Goal: Task Accomplishment & Management: Complete application form

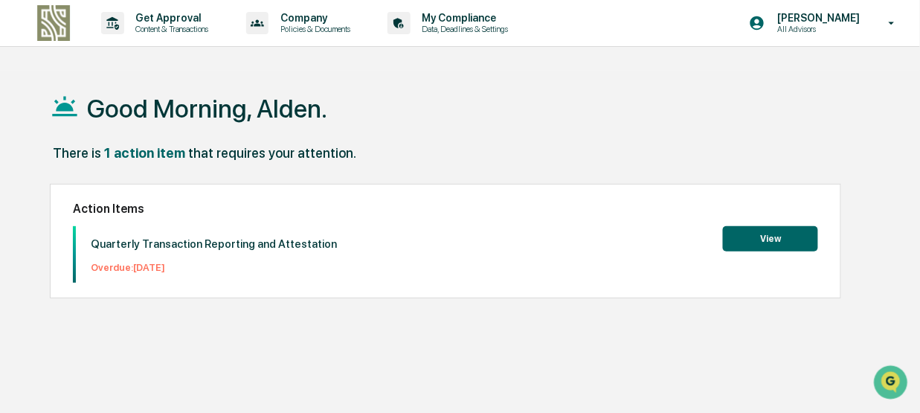
click at [757, 236] on button "View" at bounding box center [770, 238] width 95 height 25
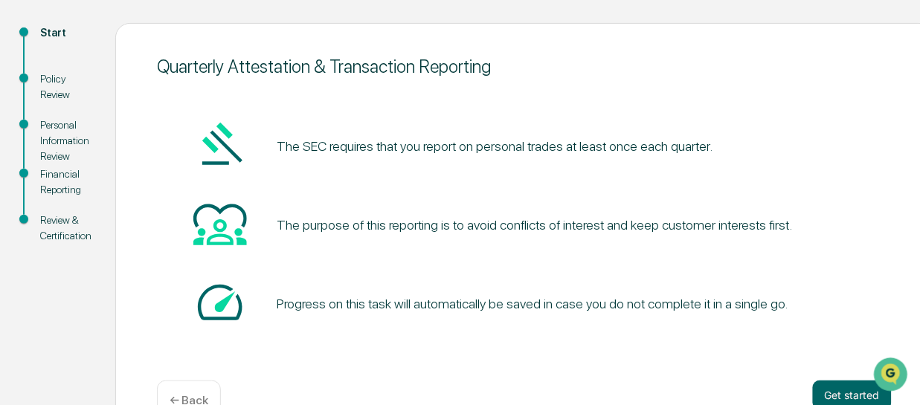
scroll to position [193, 0]
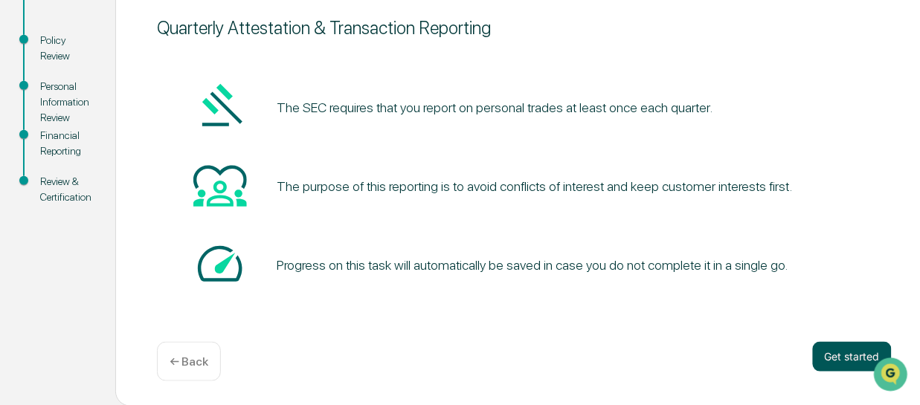
click at [836, 355] on button "Get started" at bounding box center [852, 357] width 79 height 30
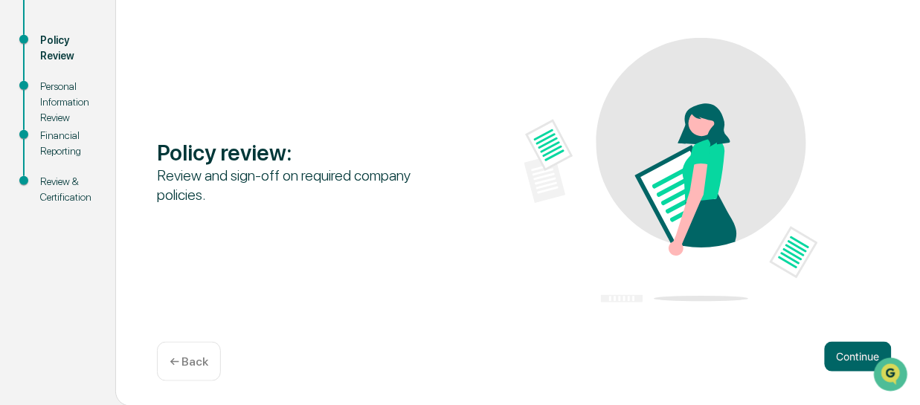
click at [836, 355] on button "Continue" at bounding box center [858, 357] width 67 height 30
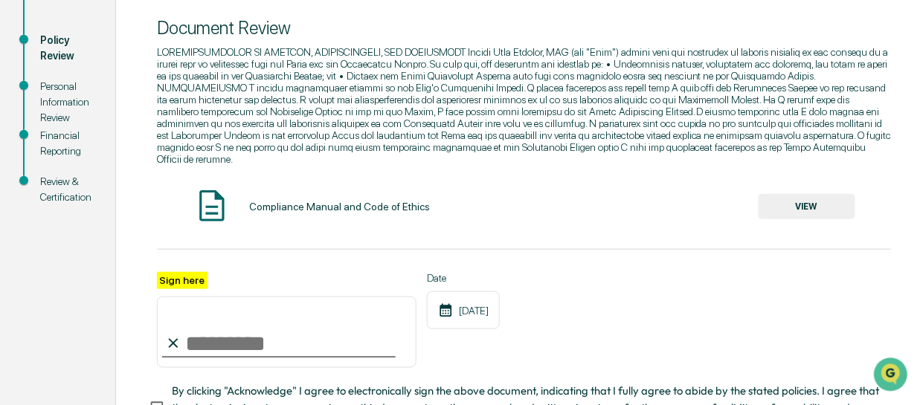
click at [801, 199] on button "VIEW" at bounding box center [806, 206] width 97 height 25
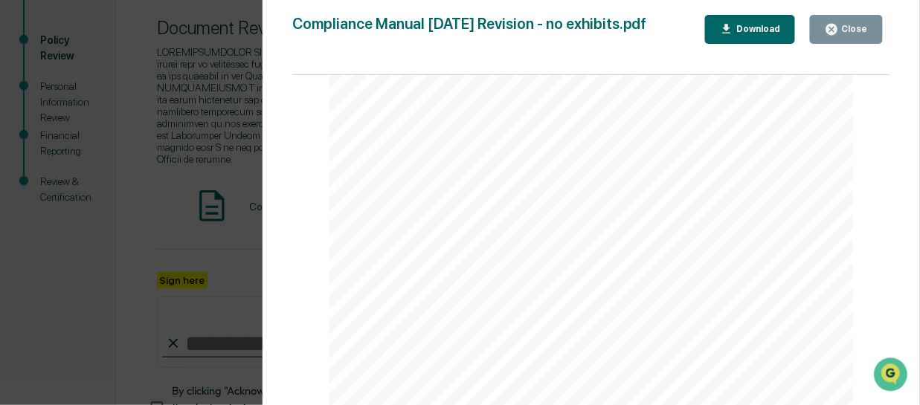
scroll to position [0, 0]
click at [846, 35] on div "Close" at bounding box center [846, 29] width 43 height 14
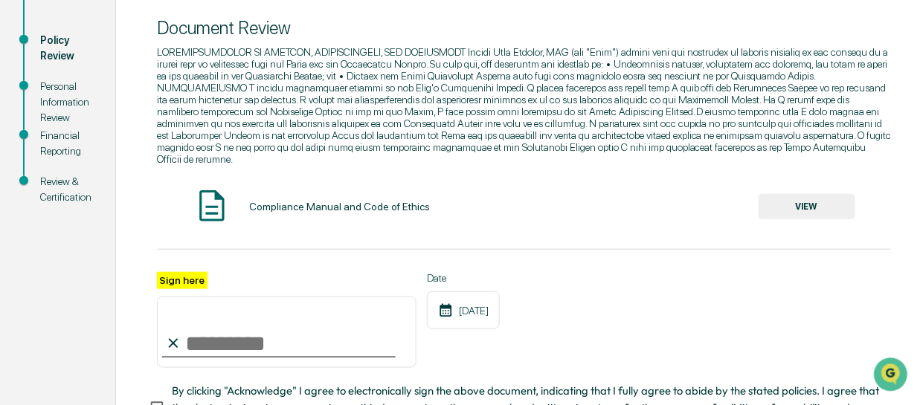
click at [194, 332] on input "Sign here" at bounding box center [287, 332] width 260 height 71
type input "**********"
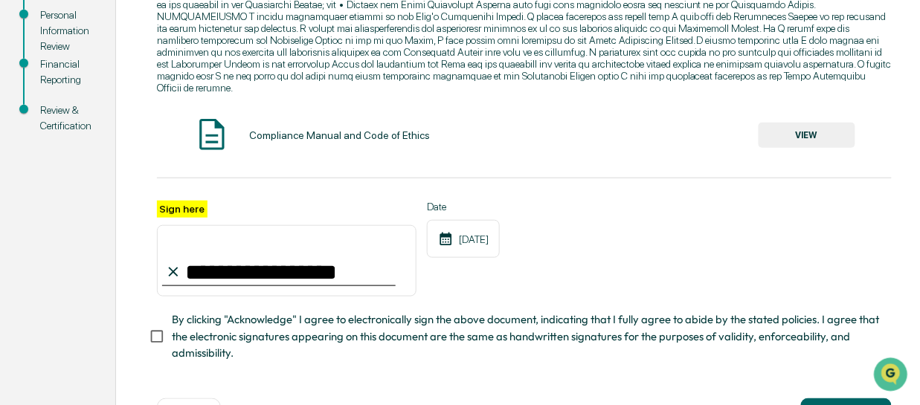
scroll to position [318, 0]
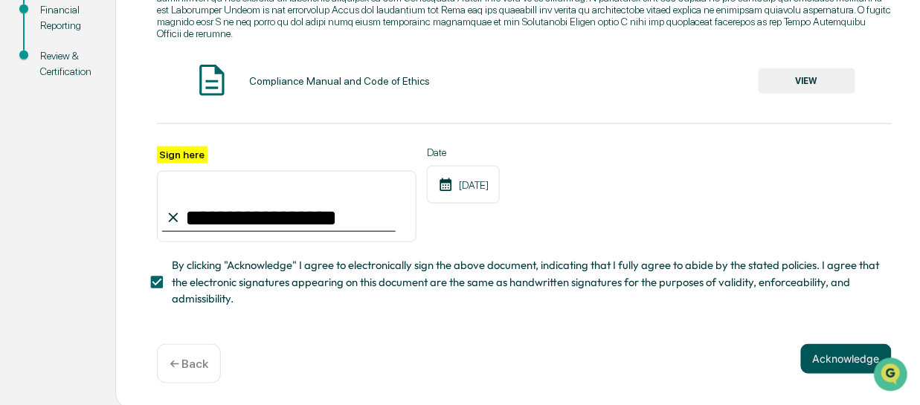
click at [824, 354] on button "Acknowledge" at bounding box center [846, 359] width 91 height 30
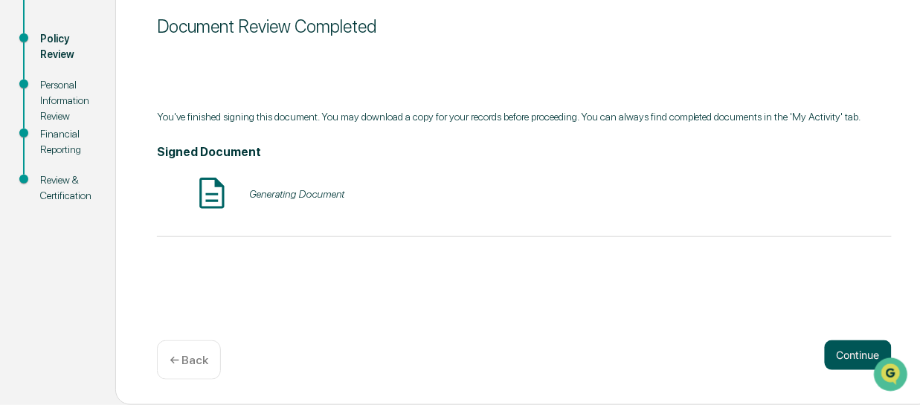
scroll to position [193, 0]
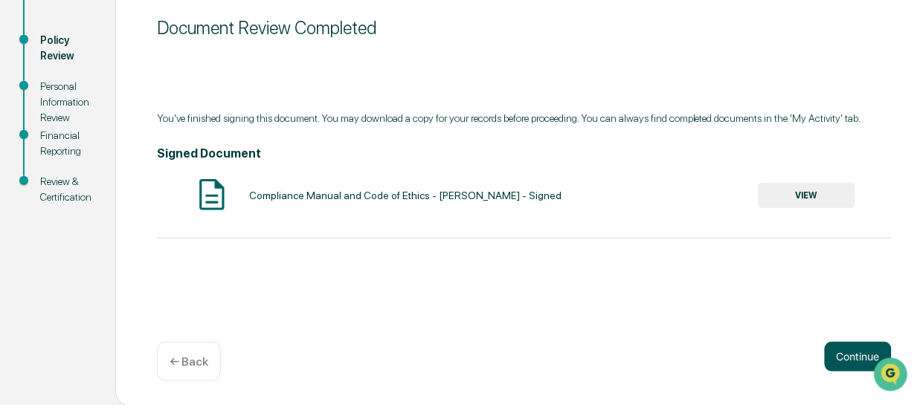
click at [858, 352] on button "Continue" at bounding box center [858, 357] width 67 height 30
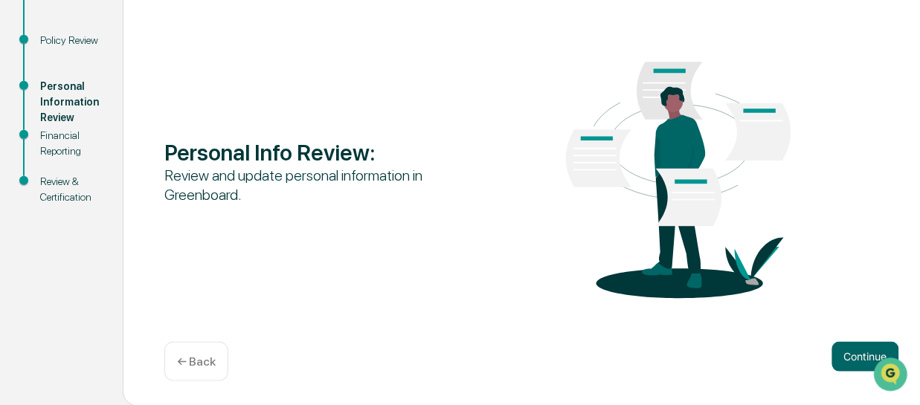
click at [858, 352] on button "Continue" at bounding box center [865, 357] width 67 height 30
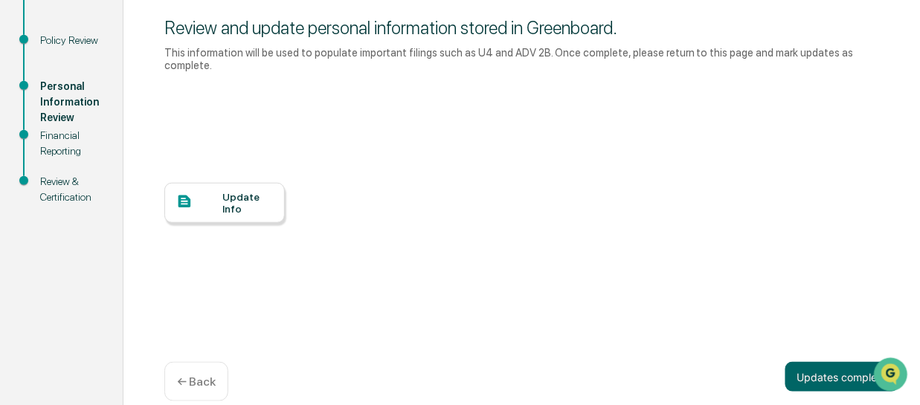
click at [242, 193] on div "Update Info" at bounding box center [248, 203] width 50 height 24
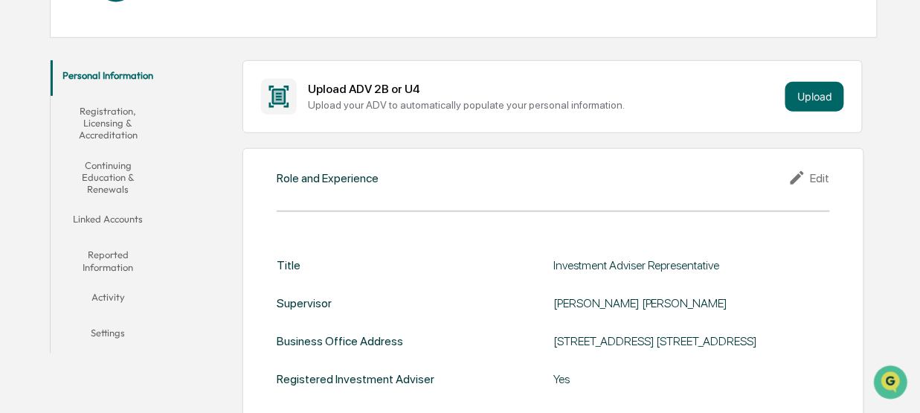
scroll to position [135, 0]
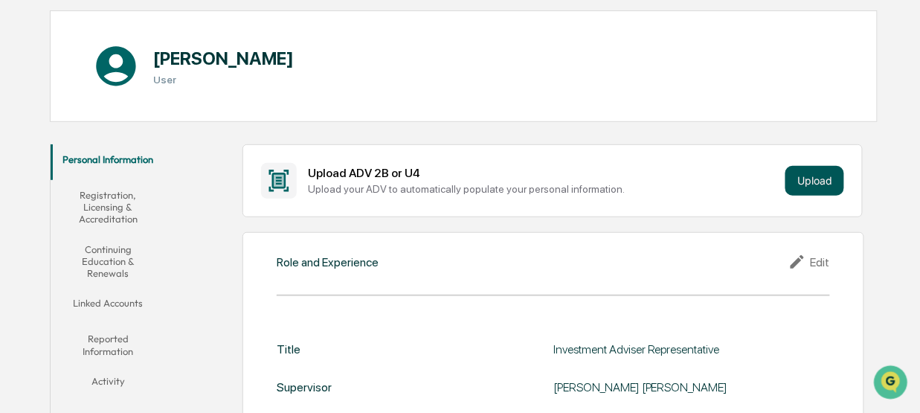
click at [809, 183] on button "Upload" at bounding box center [814, 181] width 59 height 30
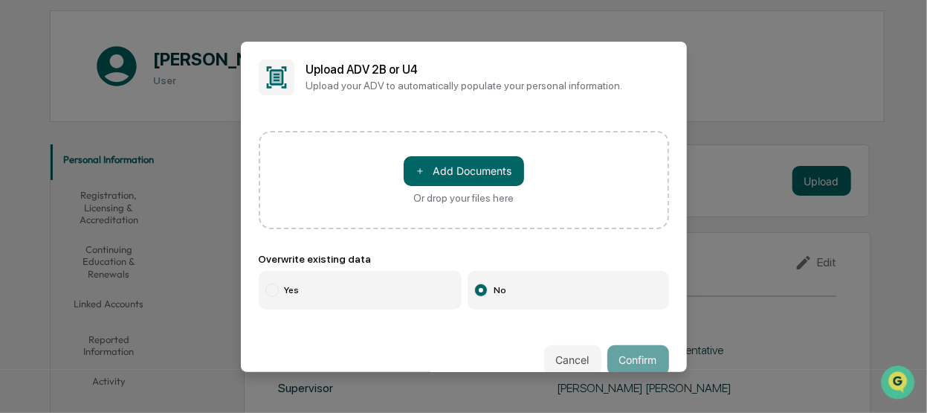
click at [578, 359] on button "Cancel" at bounding box center [572, 360] width 57 height 30
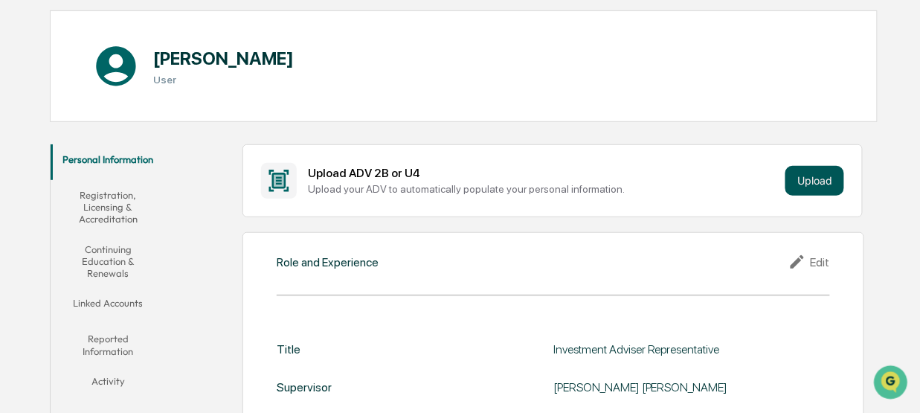
click at [809, 183] on button "Upload" at bounding box center [814, 181] width 59 height 30
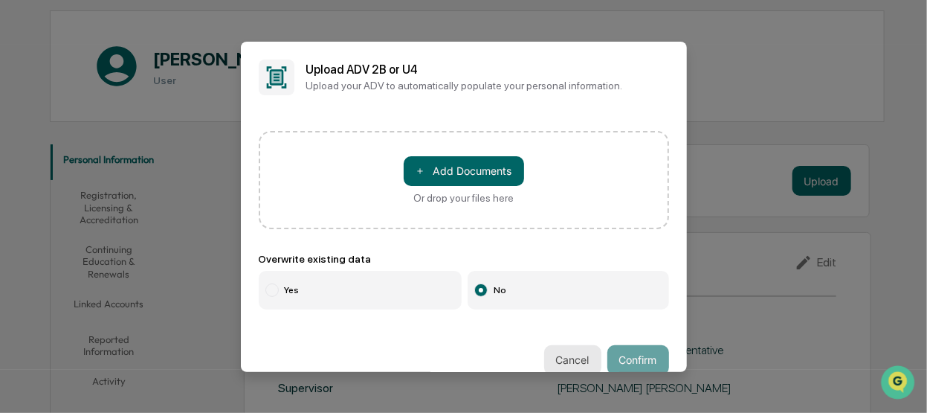
click at [561, 358] on button "Cancel" at bounding box center [572, 360] width 57 height 30
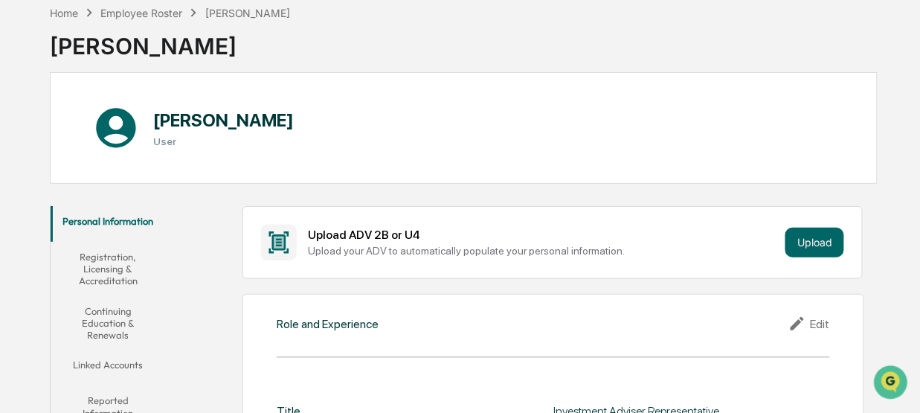
scroll to position [0, 0]
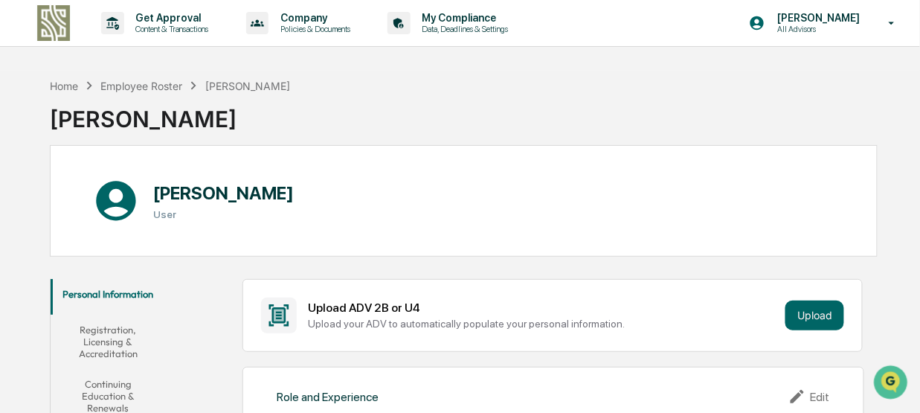
click at [113, 338] on button "Registration, Licensing & Accreditation" at bounding box center [108, 342] width 115 height 54
click at [106, 381] on button "Continuing Education & Renewals" at bounding box center [108, 396] width 115 height 54
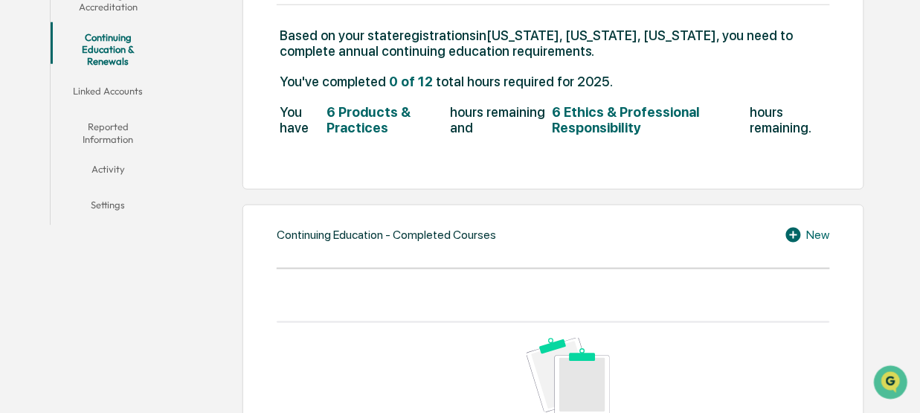
scroll to position [279, 0]
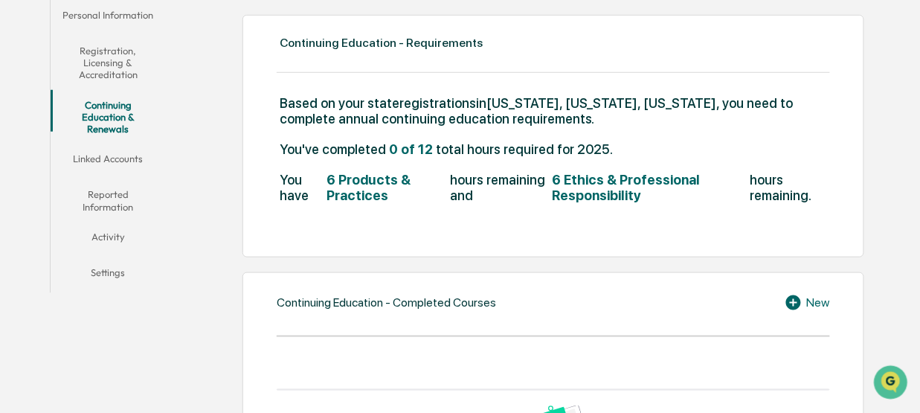
click at [112, 145] on button "Linked Accounts" at bounding box center [108, 162] width 115 height 36
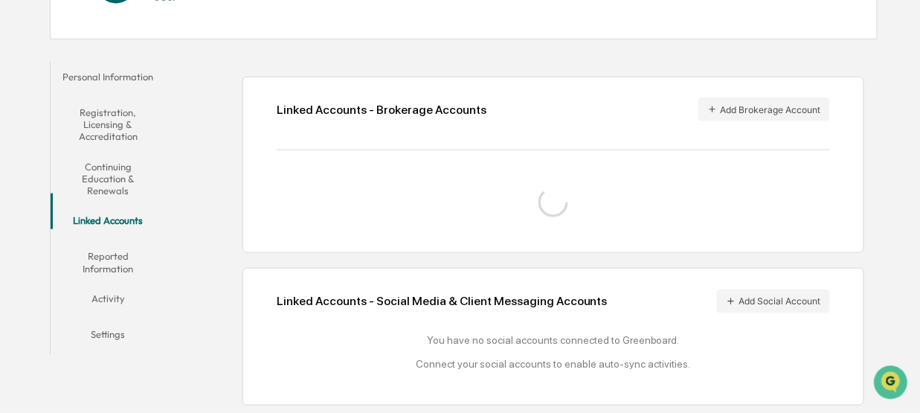
scroll to position [254, 0]
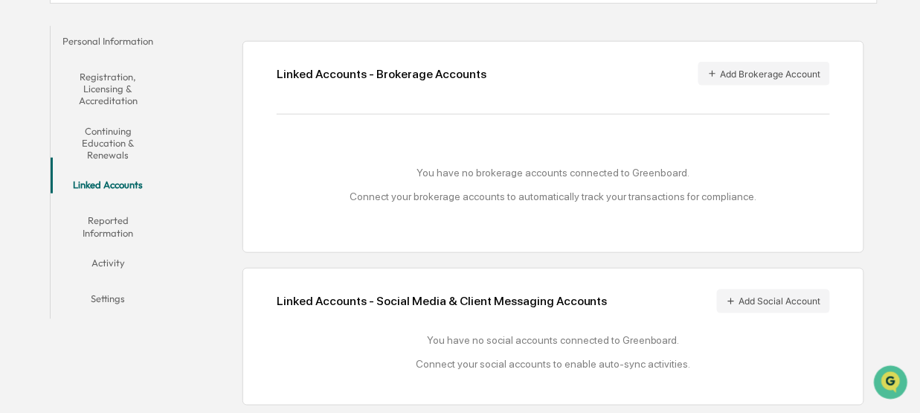
click at [112, 215] on button "Reported Information" at bounding box center [108, 226] width 115 height 42
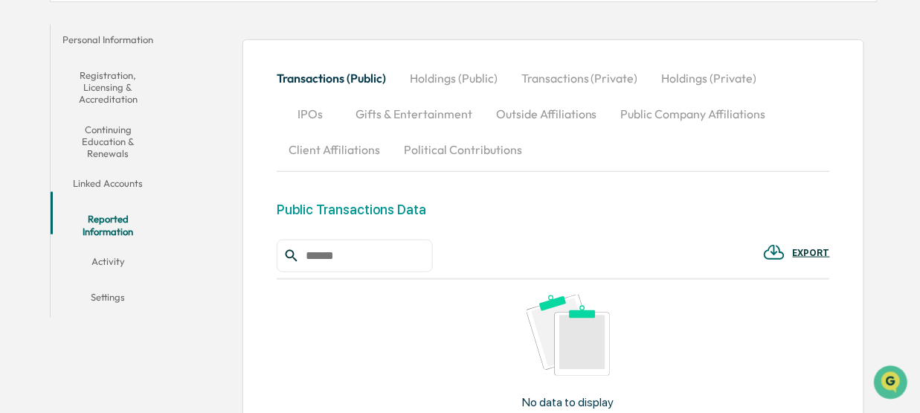
click at [117, 247] on button "Activity" at bounding box center [108, 264] width 115 height 36
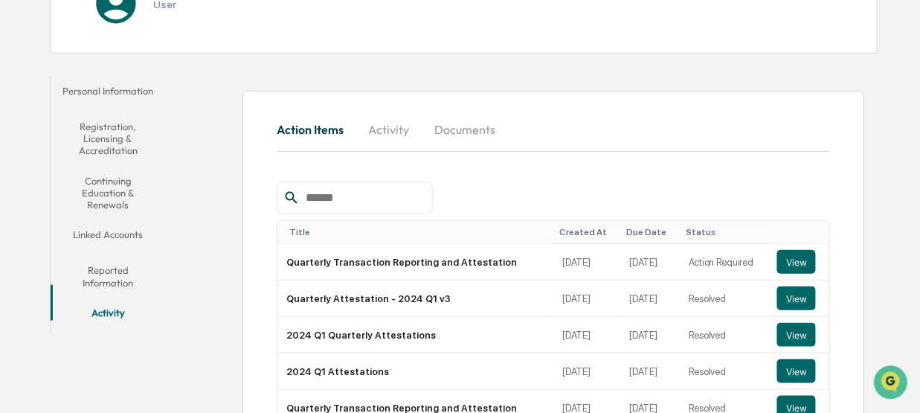
scroll to position [254, 0]
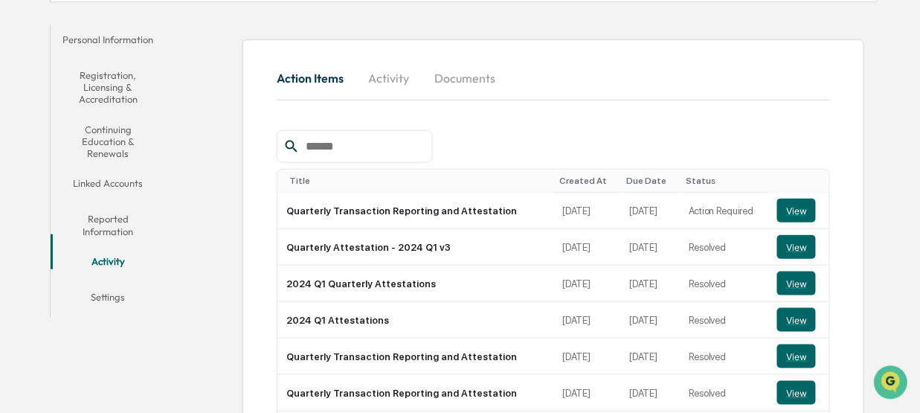
click at [125, 282] on button "Settings" at bounding box center [108, 300] width 115 height 36
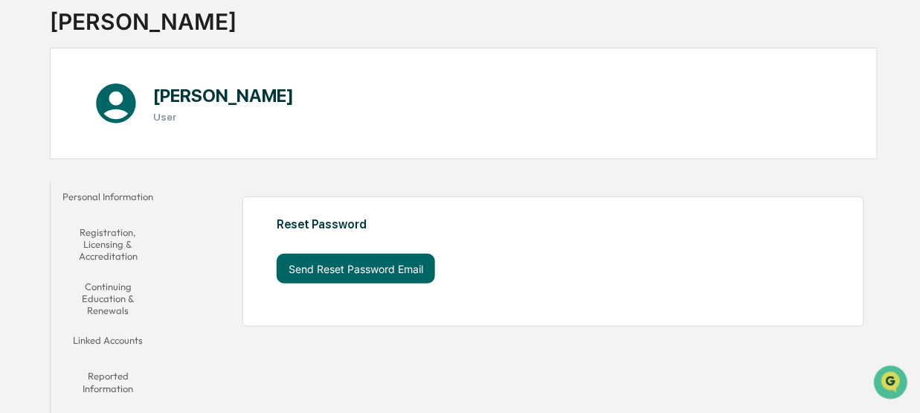
scroll to position [146, 0]
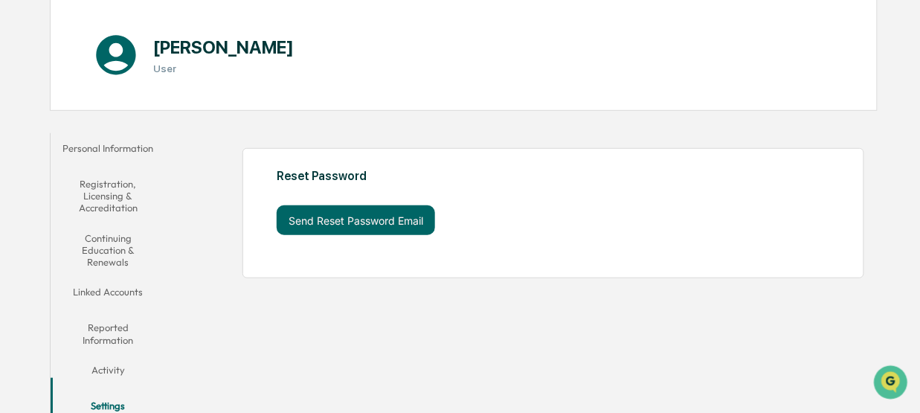
click at [120, 146] on button "Personal Information" at bounding box center [108, 151] width 115 height 36
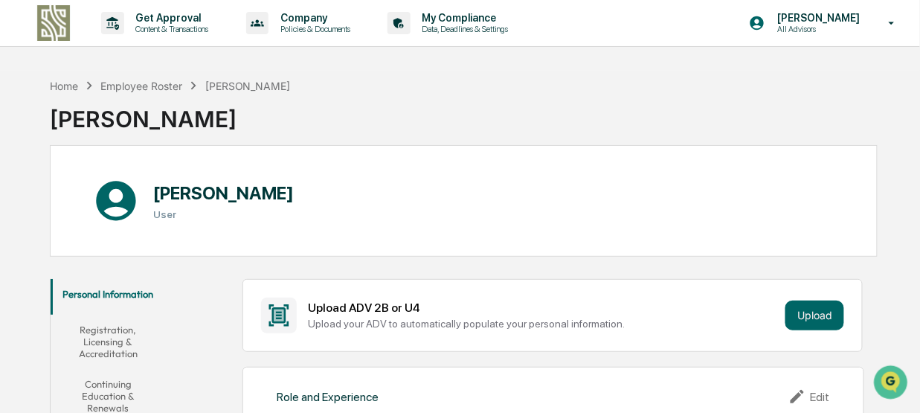
scroll to position [146, 0]
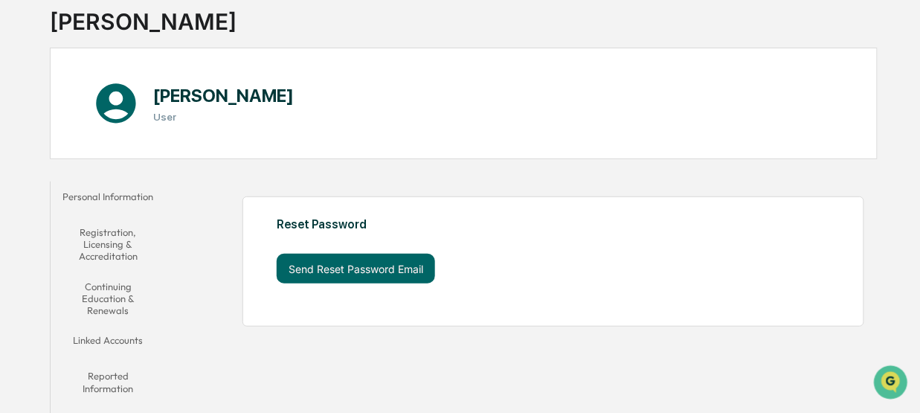
scroll to position [146, 0]
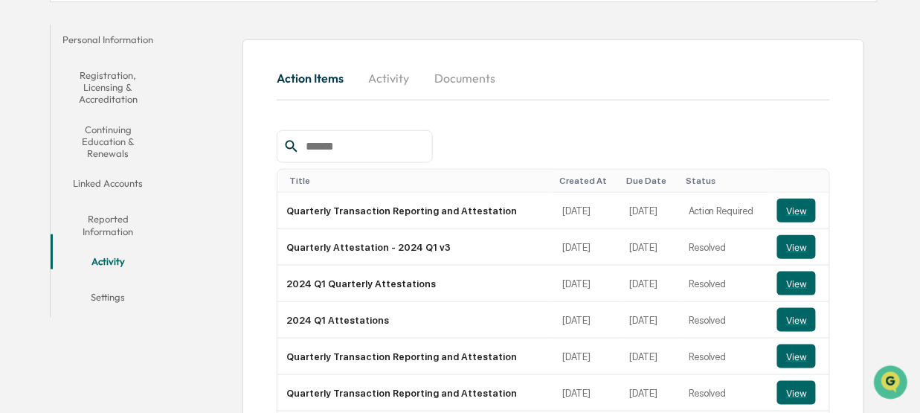
scroll to position [268, 0]
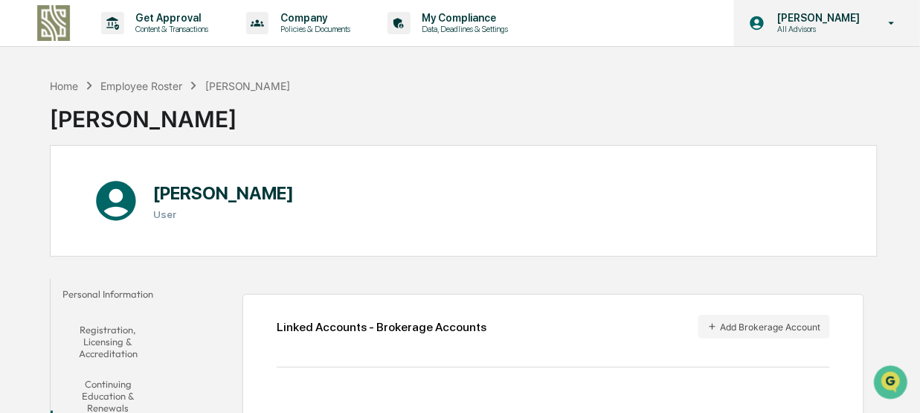
click at [870, 25] on div "Alden Hagardorn All Advisors" at bounding box center [827, 23] width 186 height 46
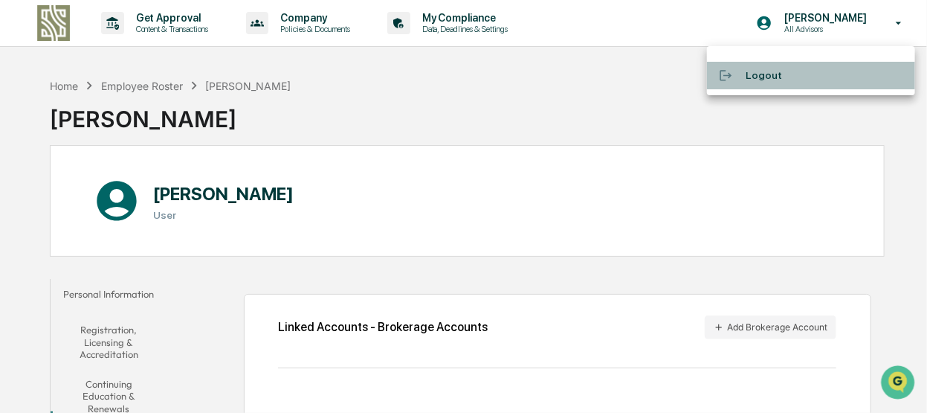
click at [765, 72] on li "Logout" at bounding box center [811, 76] width 208 height 28
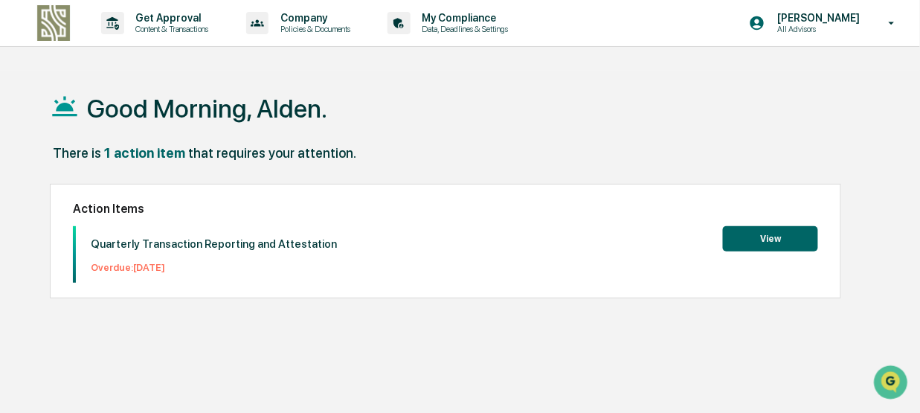
click at [765, 235] on button "View" at bounding box center [770, 238] width 95 height 25
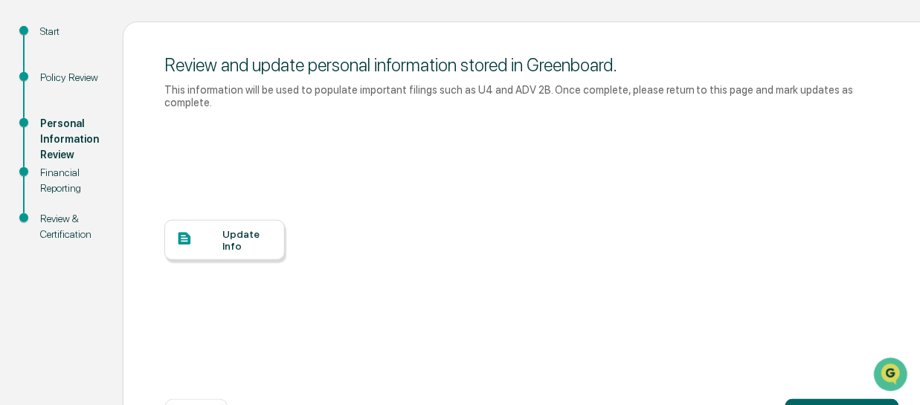
scroll to position [199, 0]
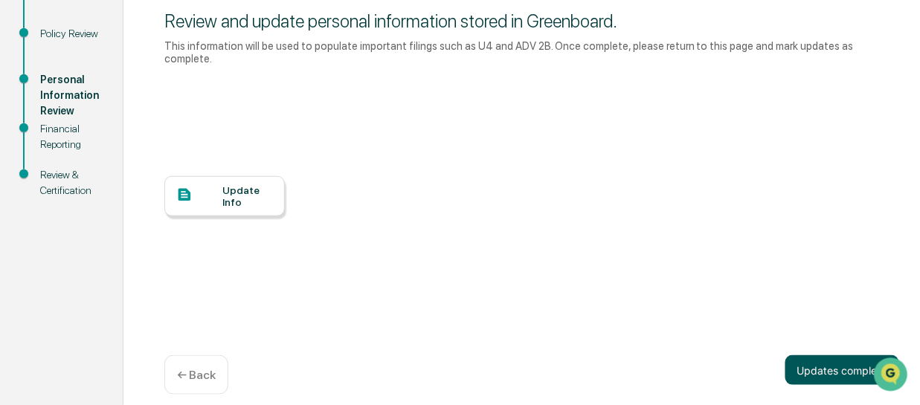
click at [828, 359] on button "Updates complete" at bounding box center [842, 370] width 114 height 30
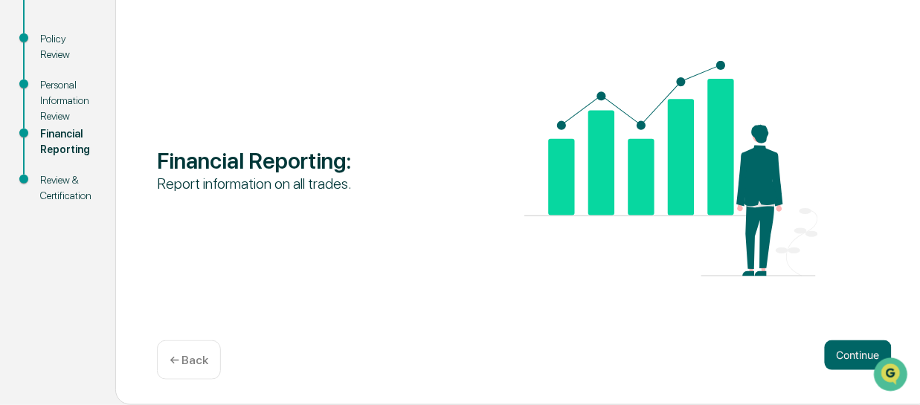
scroll to position [193, 0]
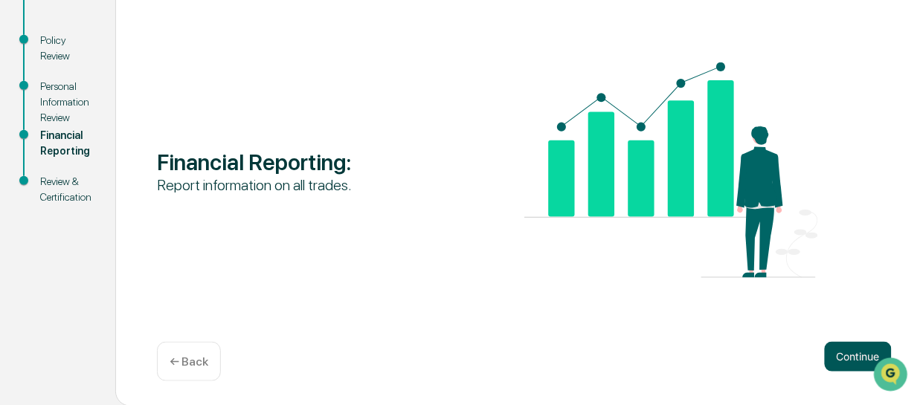
click at [845, 353] on button "Continue" at bounding box center [858, 357] width 67 height 30
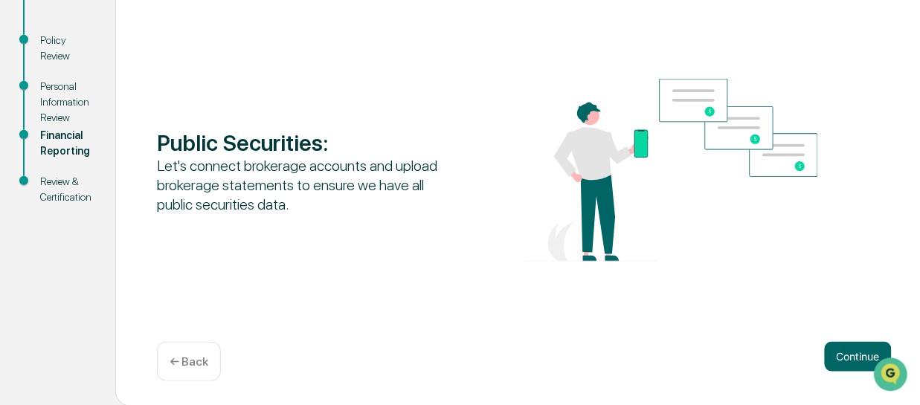
click at [845, 353] on button "Continue" at bounding box center [858, 357] width 67 height 30
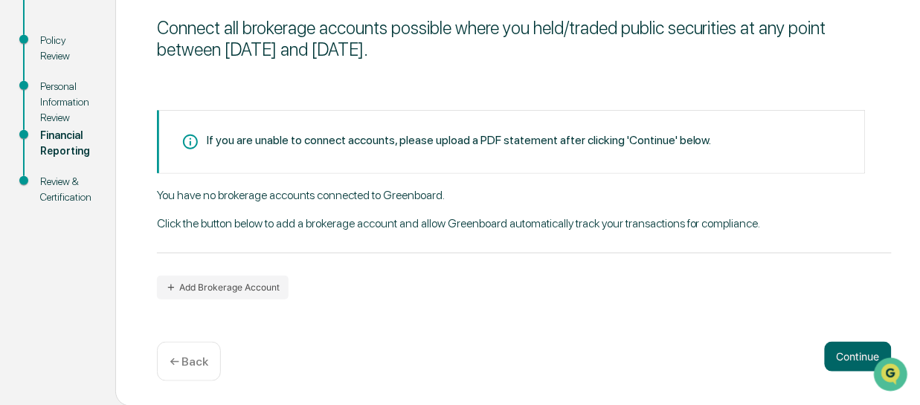
click at [845, 353] on button "Continue" at bounding box center [858, 357] width 67 height 30
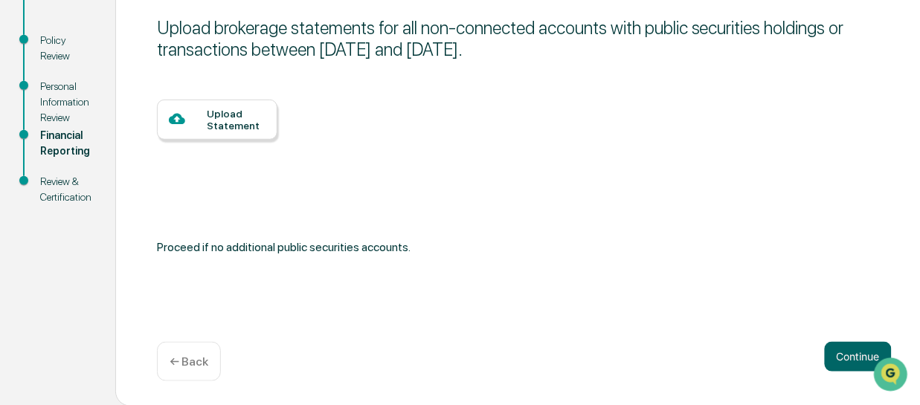
click at [845, 353] on button "Continue" at bounding box center [858, 357] width 67 height 30
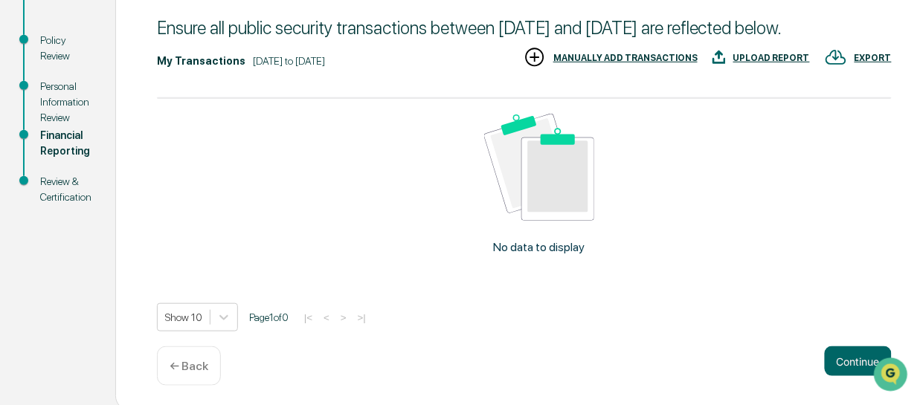
click at [845, 353] on div "Ensure all public security transactions between July 1, 2025 and September 30, …" at bounding box center [524, 197] width 818 height 427
click at [853, 376] on button "Continue" at bounding box center [858, 362] width 67 height 30
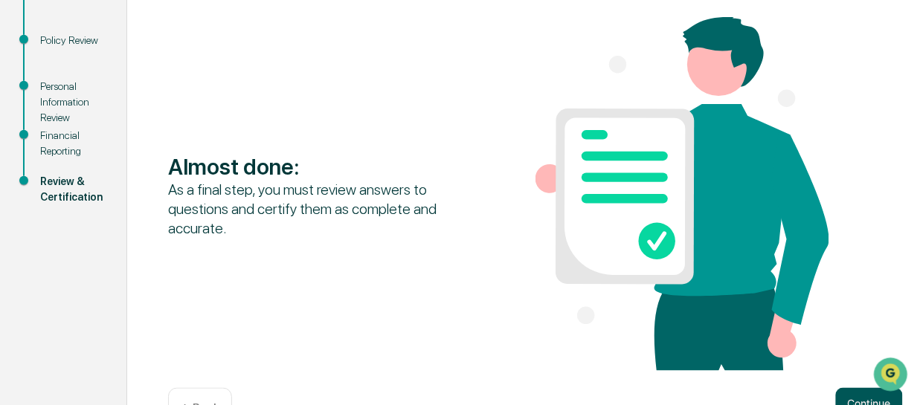
click at [857, 390] on div "Almost done : As a final step, you must review answers to questions and certify…" at bounding box center [535, 218] width 818 height 469
click at [857, 397] on button "Continue" at bounding box center [869, 403] width 67 height 30
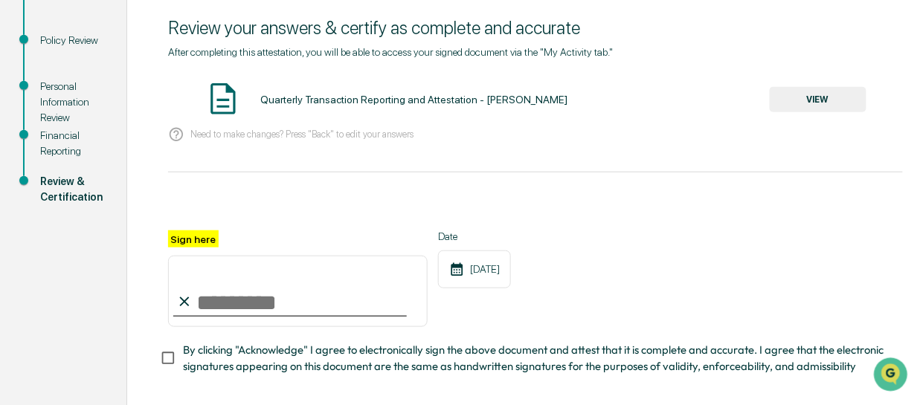
click at [813, 96] on button "VIEW" at bounding box center [818, 99] width 97 height 25
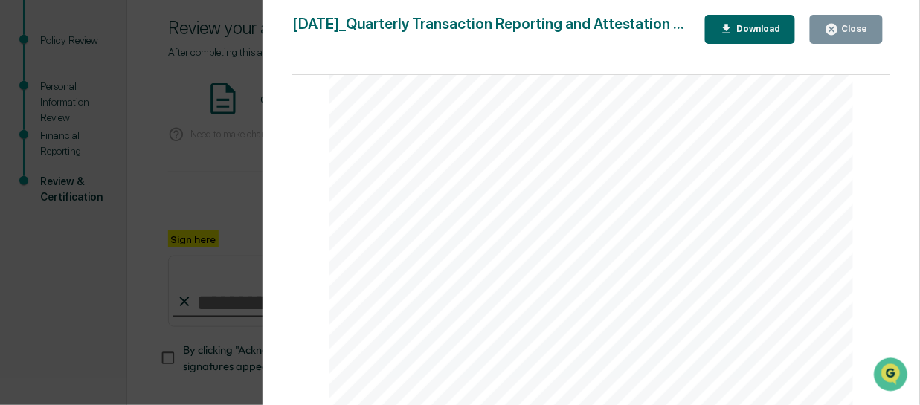
scroll to position [0, 0]
click at [847, 22] on div "Close" at bounding box center [846, 29] width 43 height 14
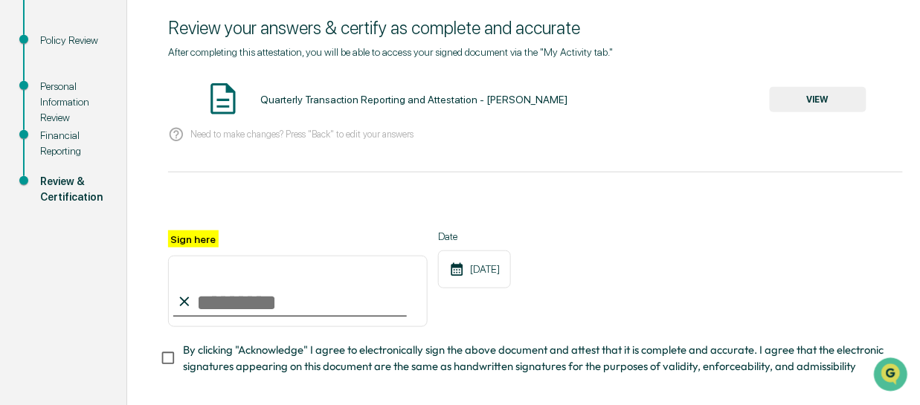
click at [237, 298] on input "Sign here" at bounding box center [298, 291] width 260 height 71
type input "**********"
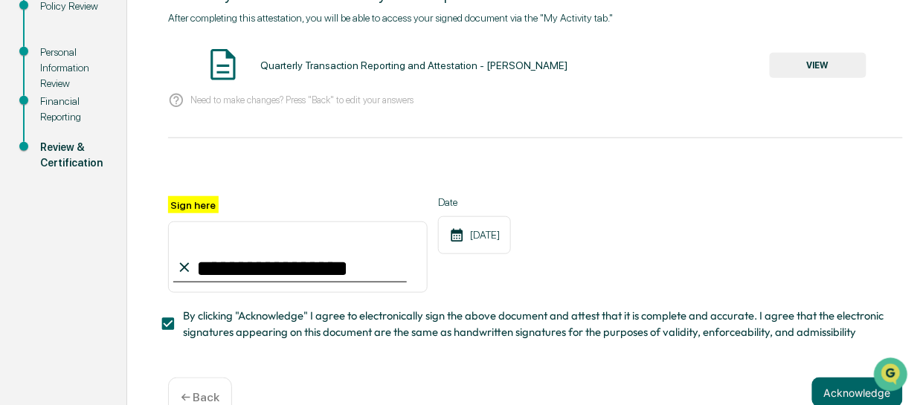
scroll to position [268, 0]
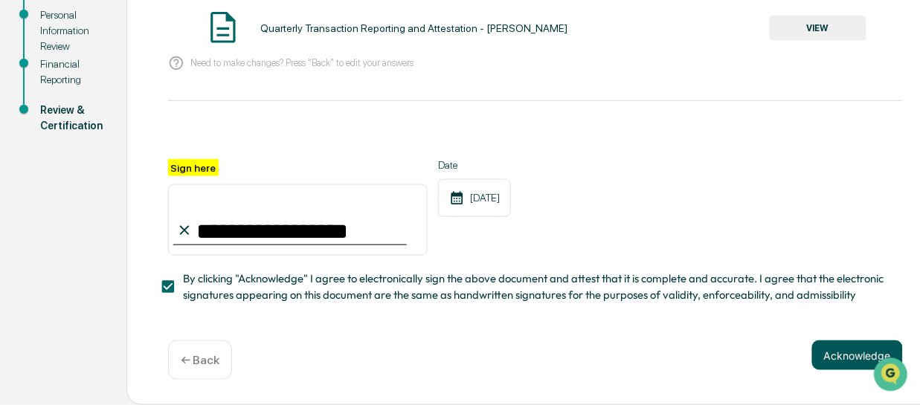
click at [863, 357] on button "Acknowledge" at bounding box center [857, 356] width 91 height 30
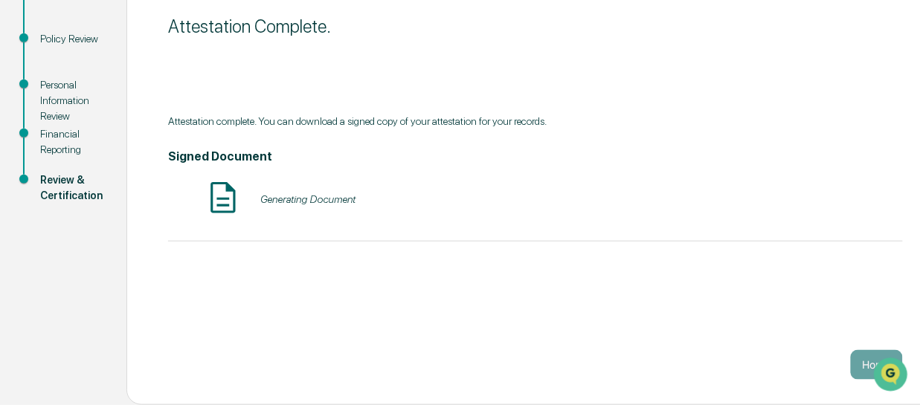
scroll to position [193, 0]
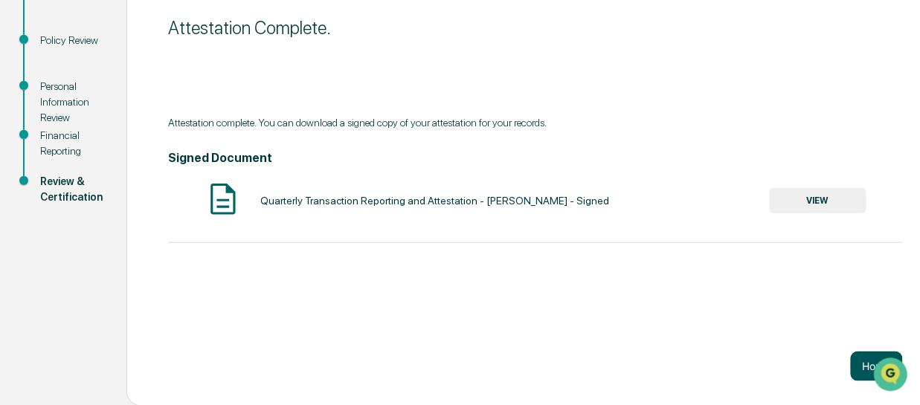
click at [854, 362] on button "Home" at bounding box center [877, 367] width 52 height 30
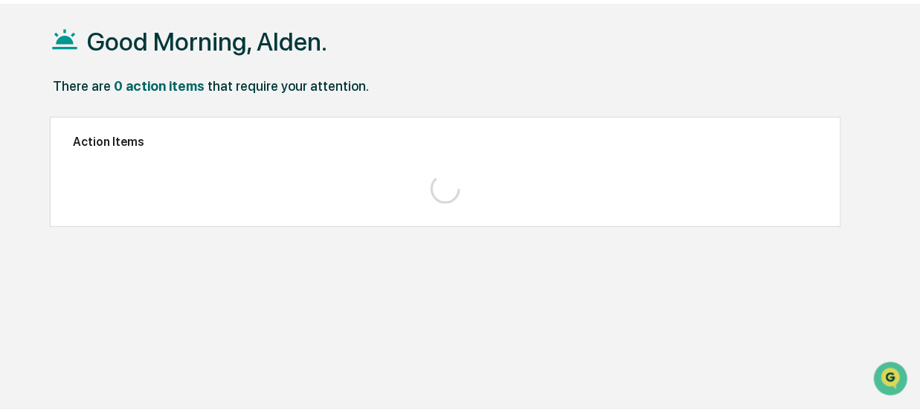
scroll to position [70, 0]
